Goal: Task Accomplishment & Management: Manage account settings

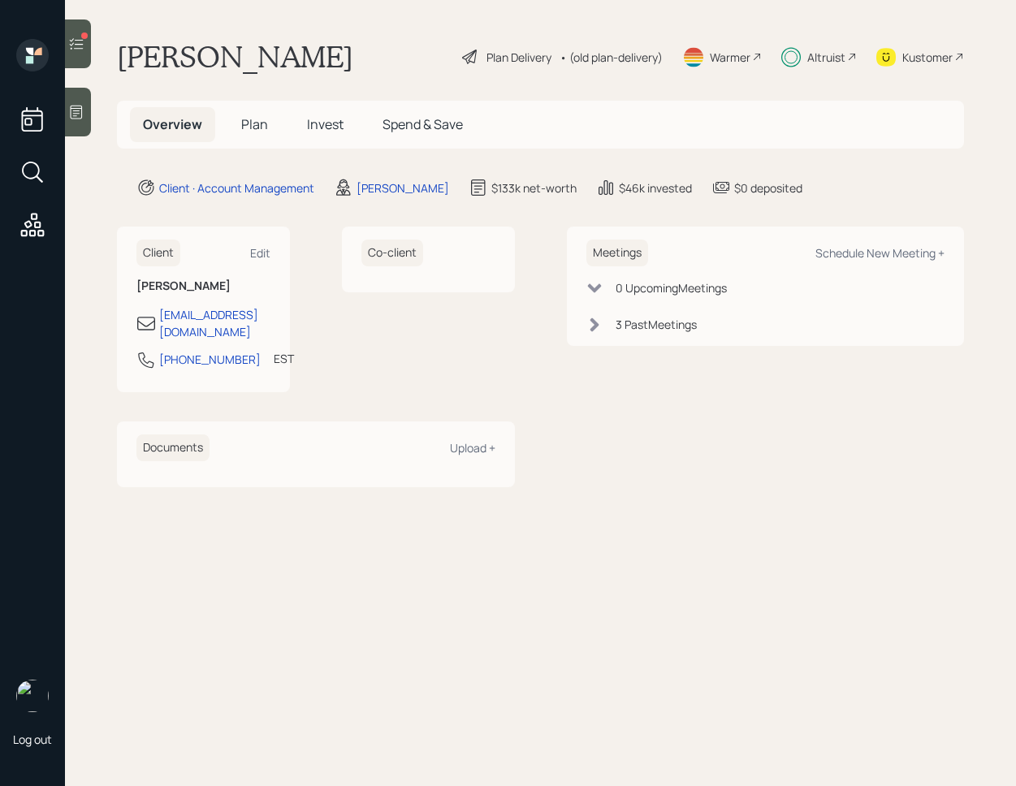
click at [543, 155] on main "[PERSON_NAME] Plan Delivery • (old plan-delivery) Warmer Altruist Kustomer Over…" at bounding box center [540, 393] width 951 height 786
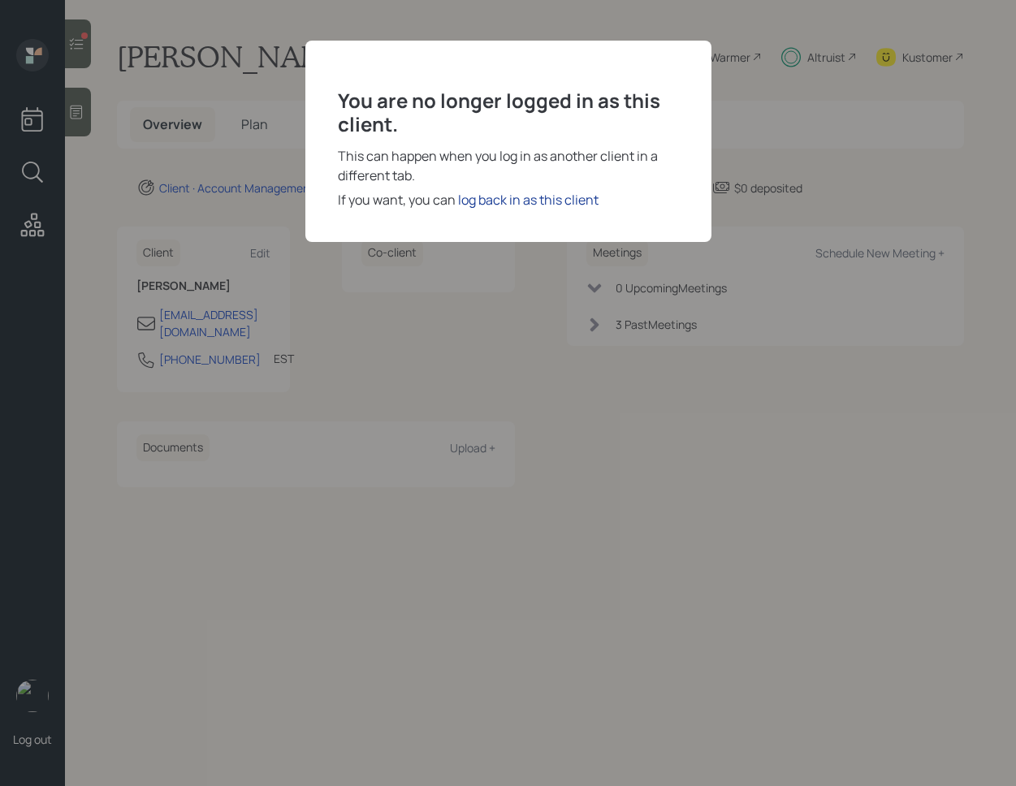
click at [518, 206] on div "log back in as this client" at bounding box center [528, 199] width 141 height 19
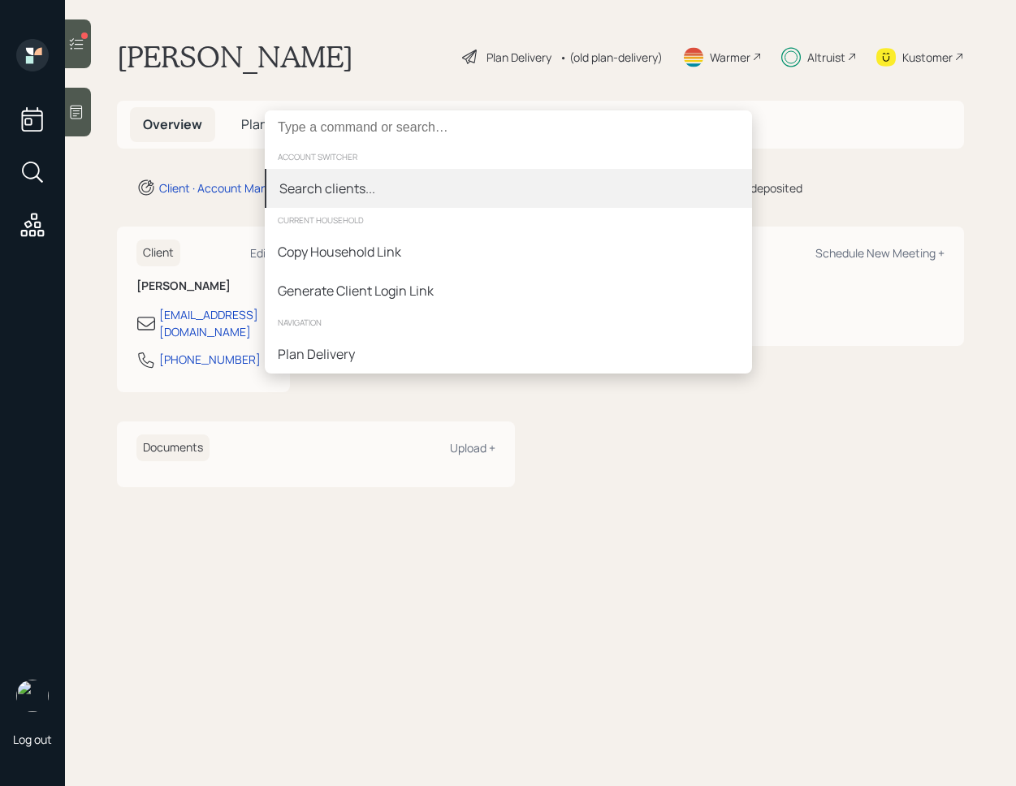
paste input "Joe Garrett"
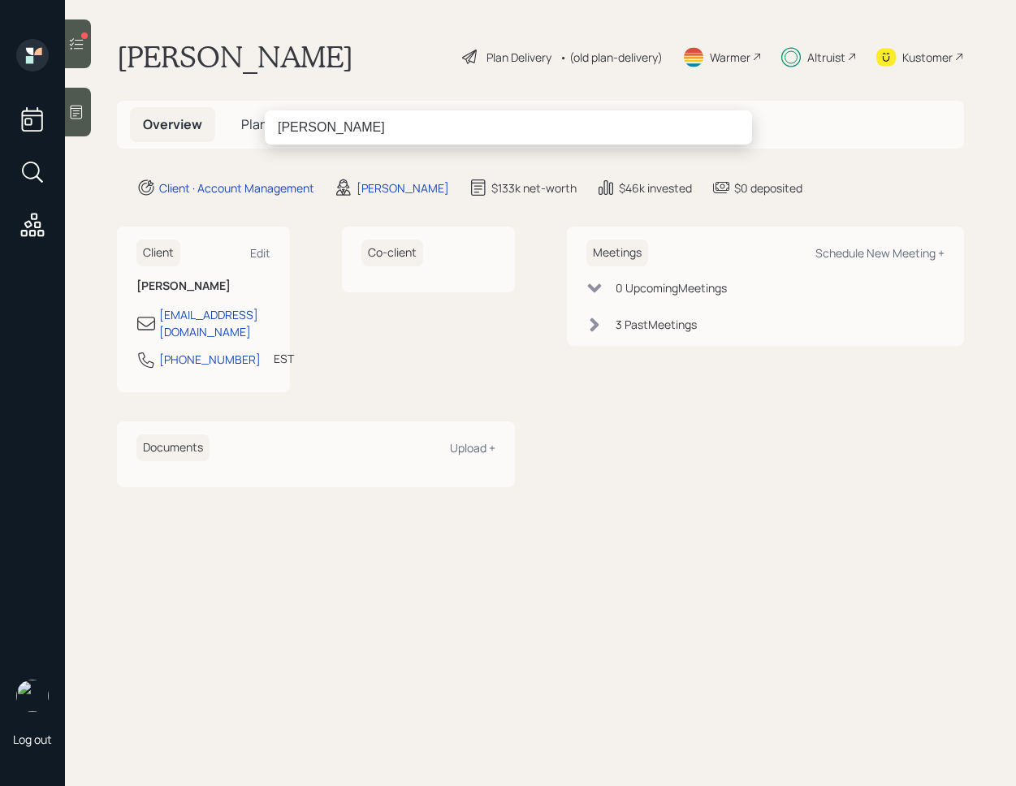
click at [360, 136] on input "Joe Garrett" at bounding box center [508, 127] width 487 height 34
click at [288, 132] on input "Joe Garrett" at bounding box center [508, 127] width 487 height 34
click at [308, 123] on input "Jose Garrett" at bounding box center [508, 127] width 487 height 34
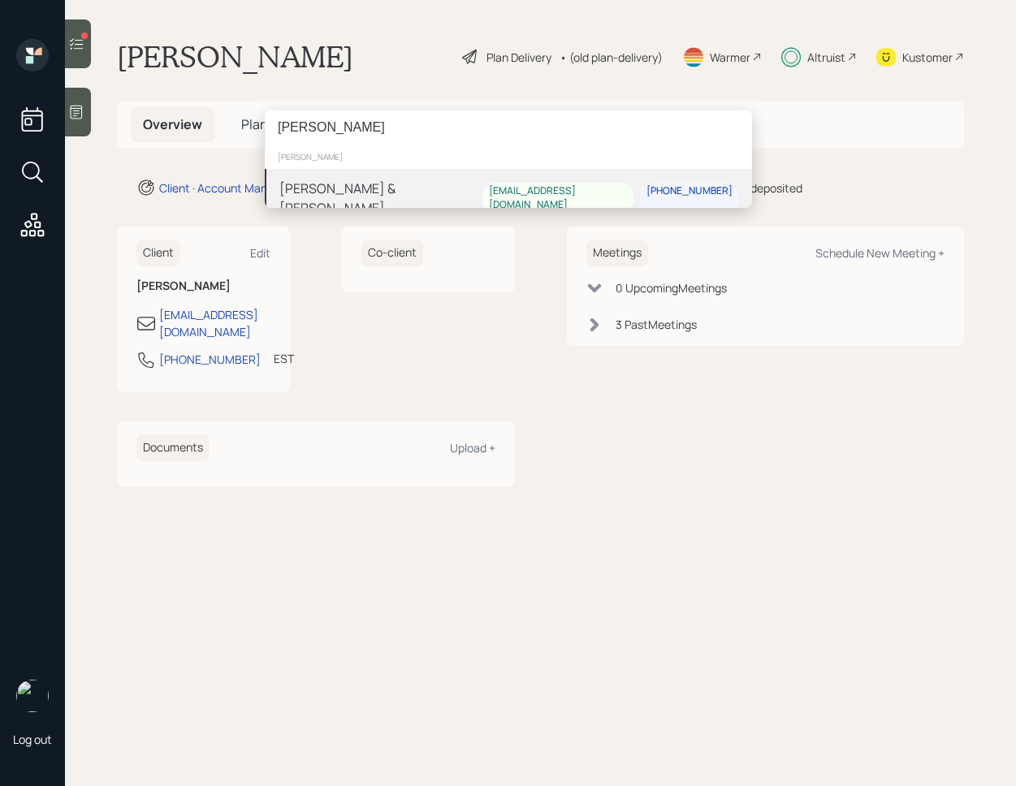
type input "J Garrett"
click at [332, 177] on div "Cindy & Johnny Garrett cindygarrett63@yahoo.com 870-219-6159" at bounding box center [508, 198] width 487 height 58
